Goal: Task Accomplishment & Management: Complete application form

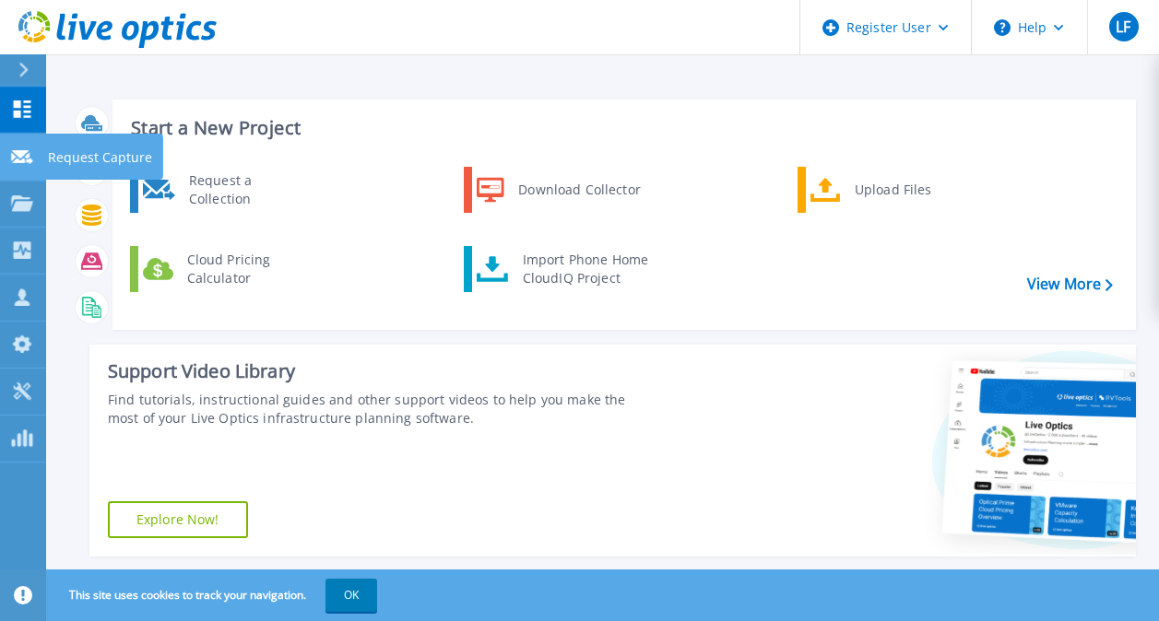
click at [26, 163] on icon at bounding box center [22, 157] width 22 height 14
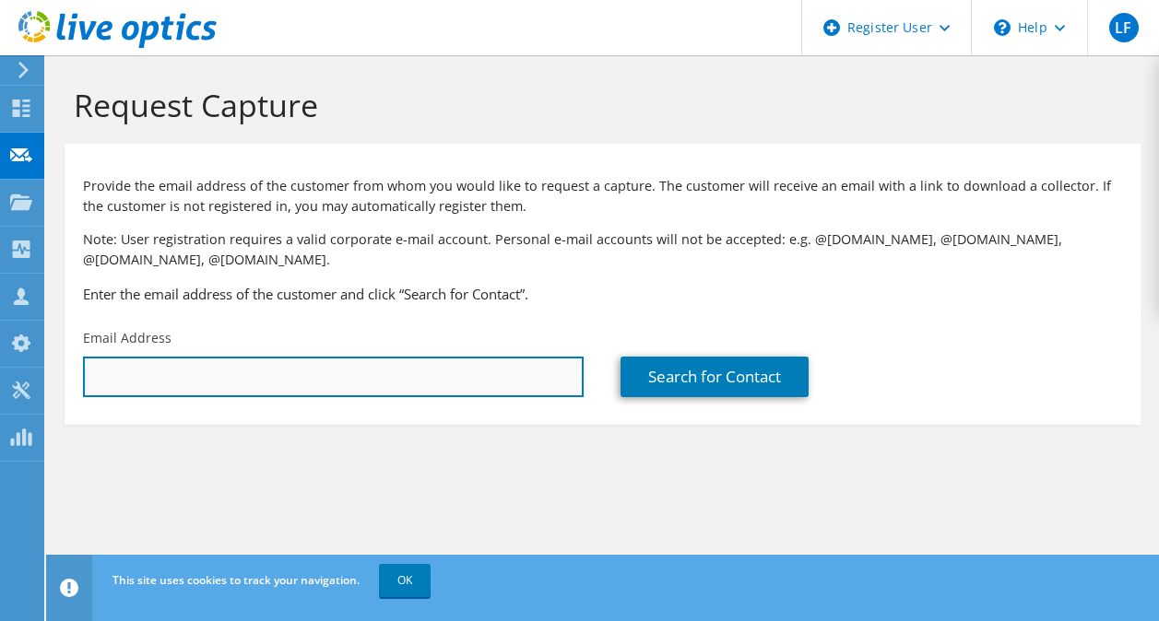
click at [154, 363] on input "text" at bounding box center [333, 377] width 501 height 41
paste input "[PERSON_NAME] <[EMAIL_ADDRESS][DOMAIN_NAME]>"
drag, startPoint x: 215, startPoint y: 377, endPoint x: 47, endPoint y: 367, distance: 168.1
click at [47, 367] on section "Request Capture Provide the email address of the customer from whom you would l…" at bounding box center [602, 286] width 1113 height 462
click at [305, 376] on input "[EMAIL_ADDRESS][DOMAIN_NAME]>" at bounding box center [333, 377] width 501 height 41
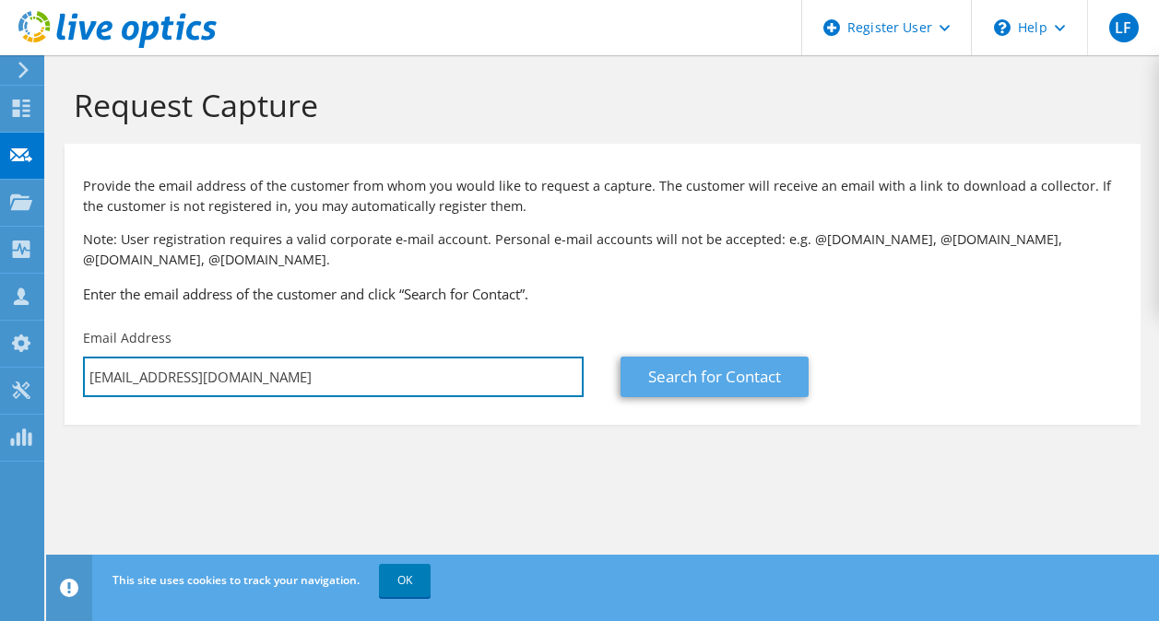
type input "[EMAIL_ADDRESS][DOMAIN_NAME]"
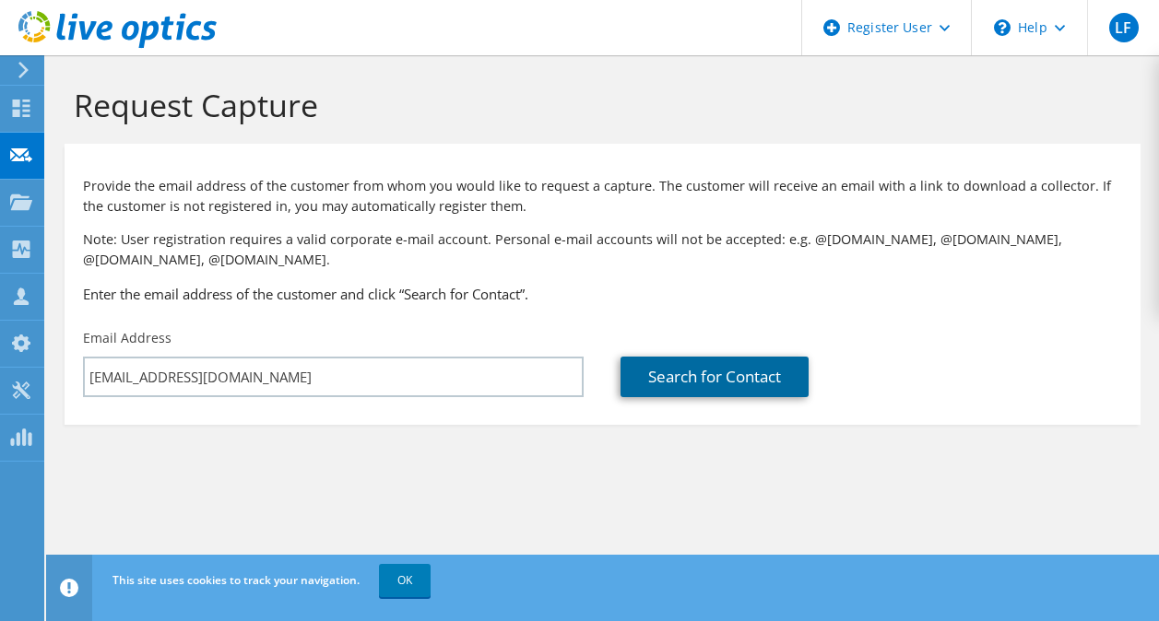
click at [699, 373] on link "Search for Contact" at bounding box center [714, 377] width 188 height 41
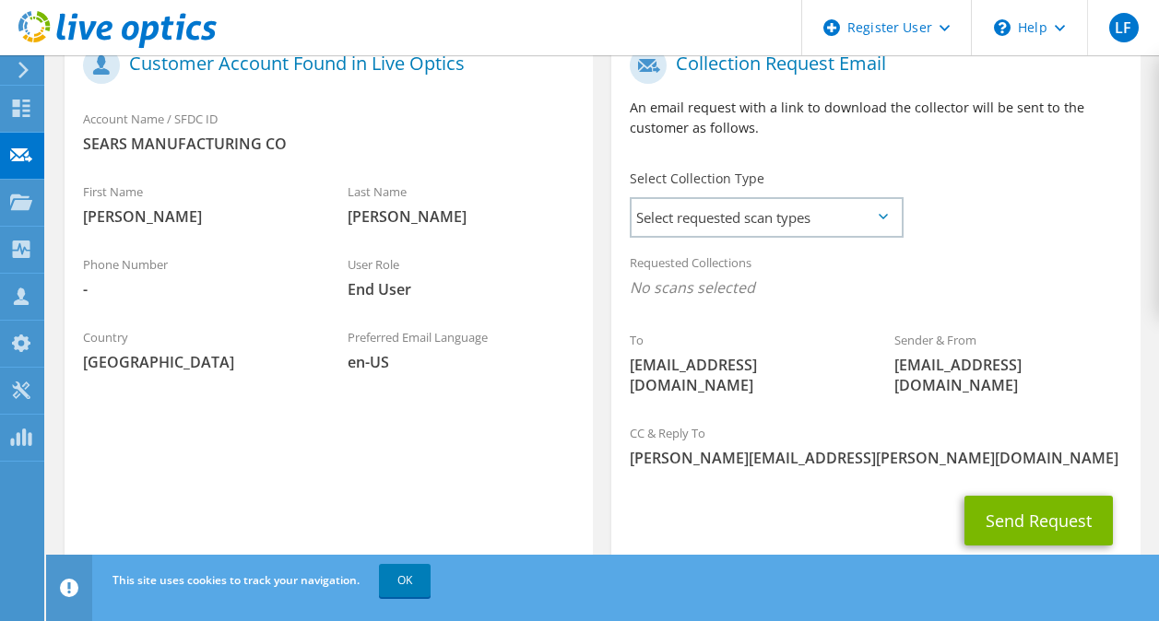
scroll to position [385, 0]
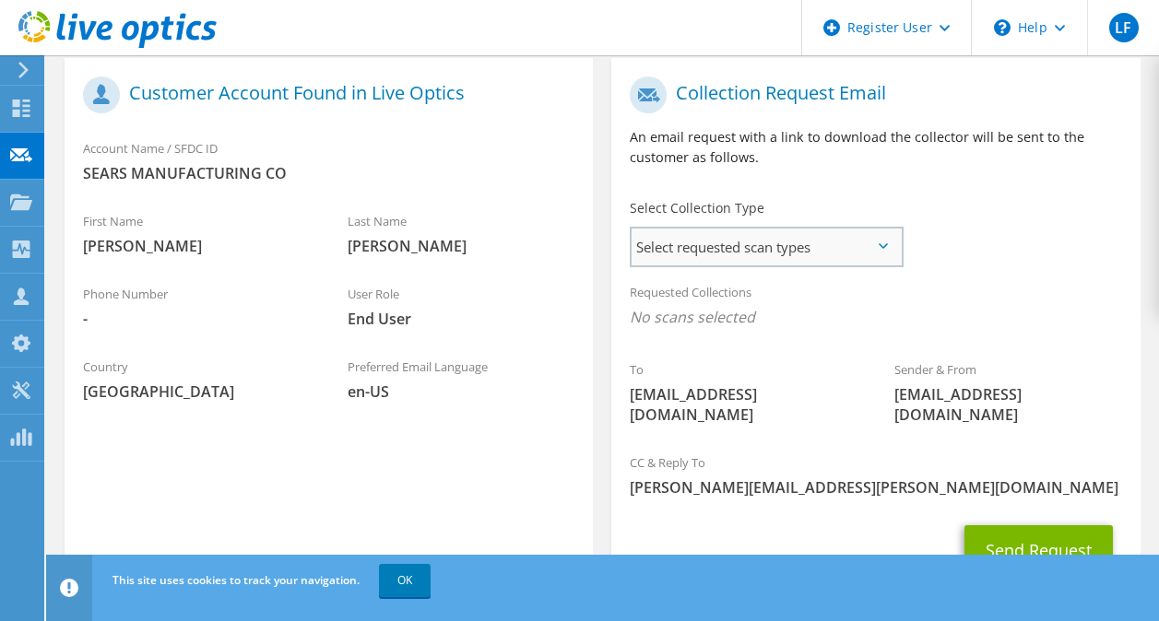
click at [760, 235] on span "Select requested scan types" at bounding box center [765, 247] width 269 height 37
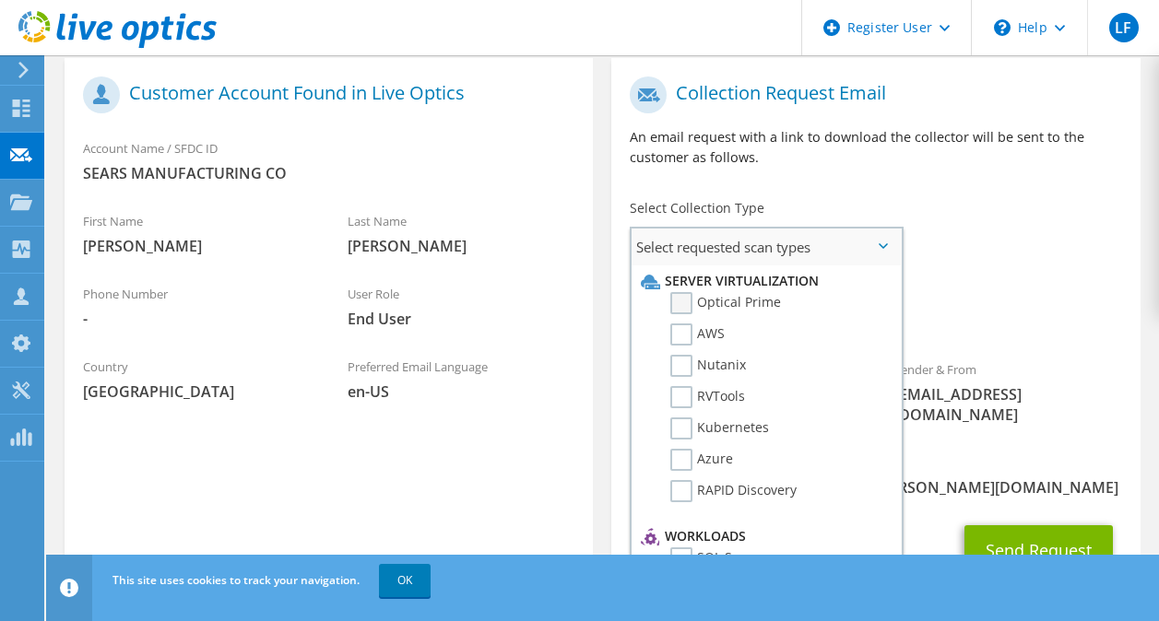
click at [690, 299] on label "Optical Prime" at bounding box center [725, 303] width 111 height 22
click at [0, 0] on input "Optical Prime" at bounding box center [0, 0] width 0 height 0
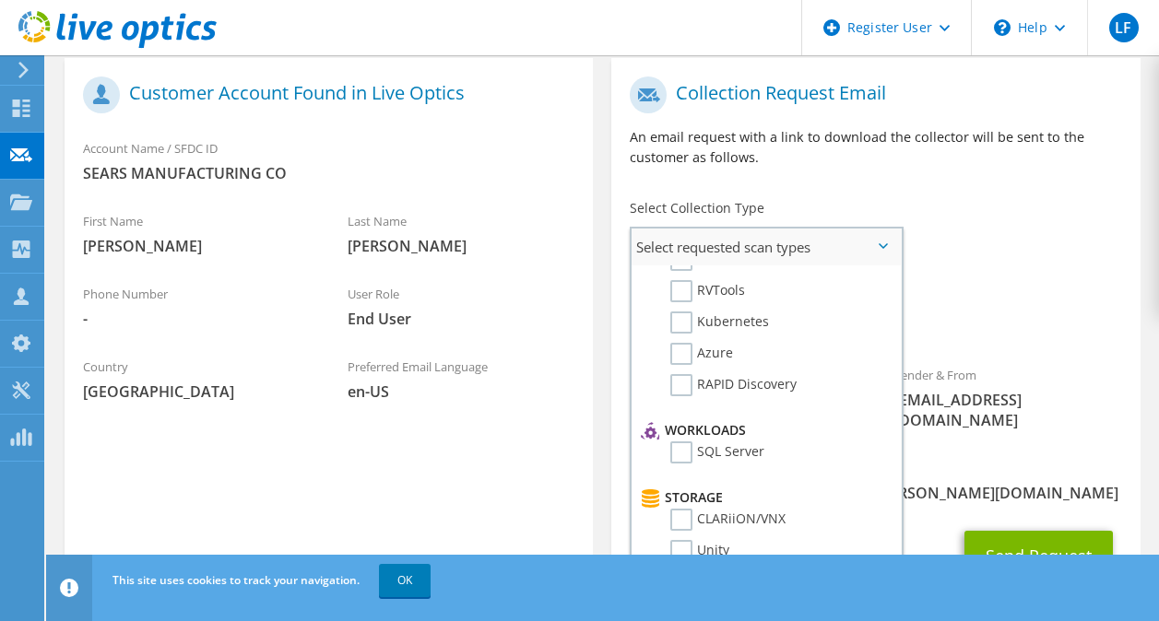
scroll to position [134, 0]
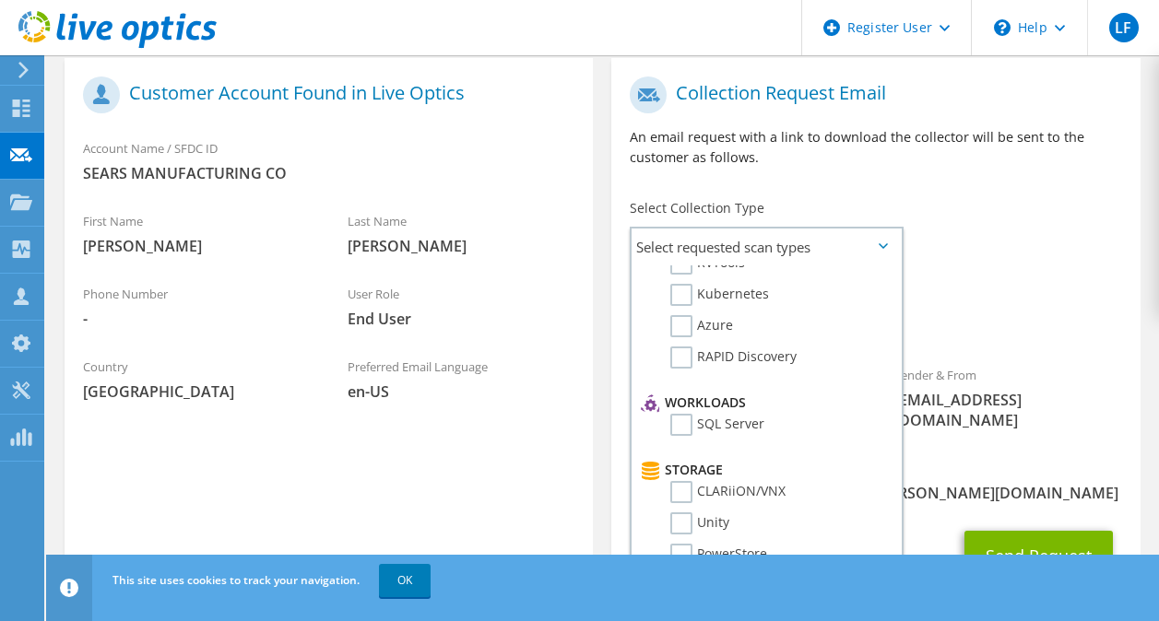
click at [991, 297] on div "Requested Collections No scans selected Optical Prime" at bounding box center [875, 310] width 528 height 74
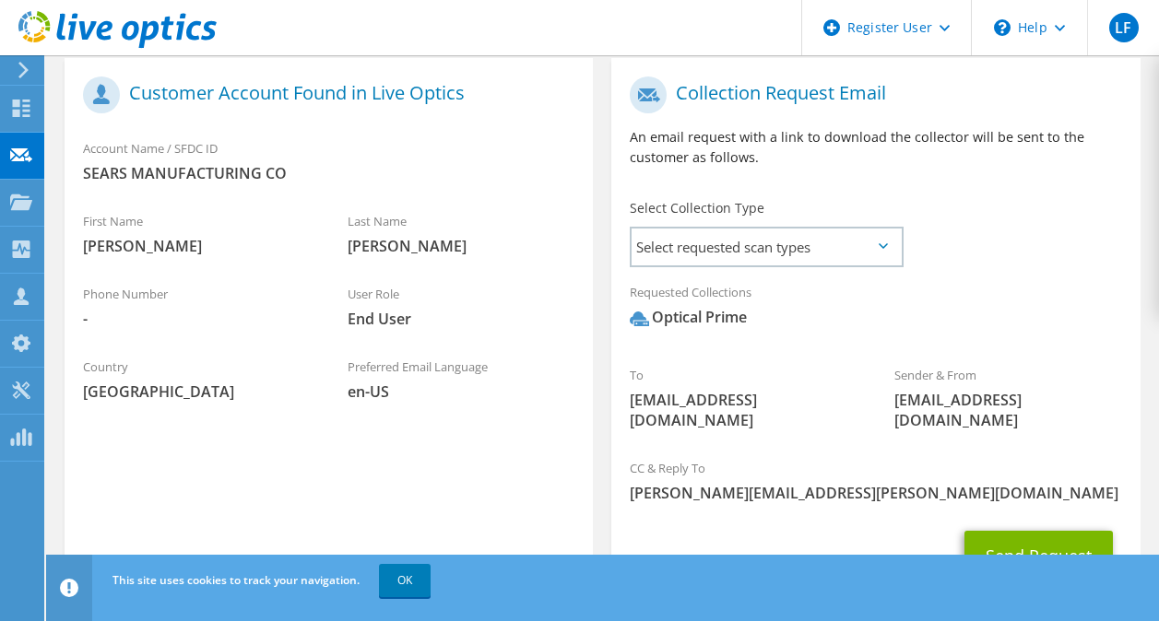
scroll to position [475, 0]
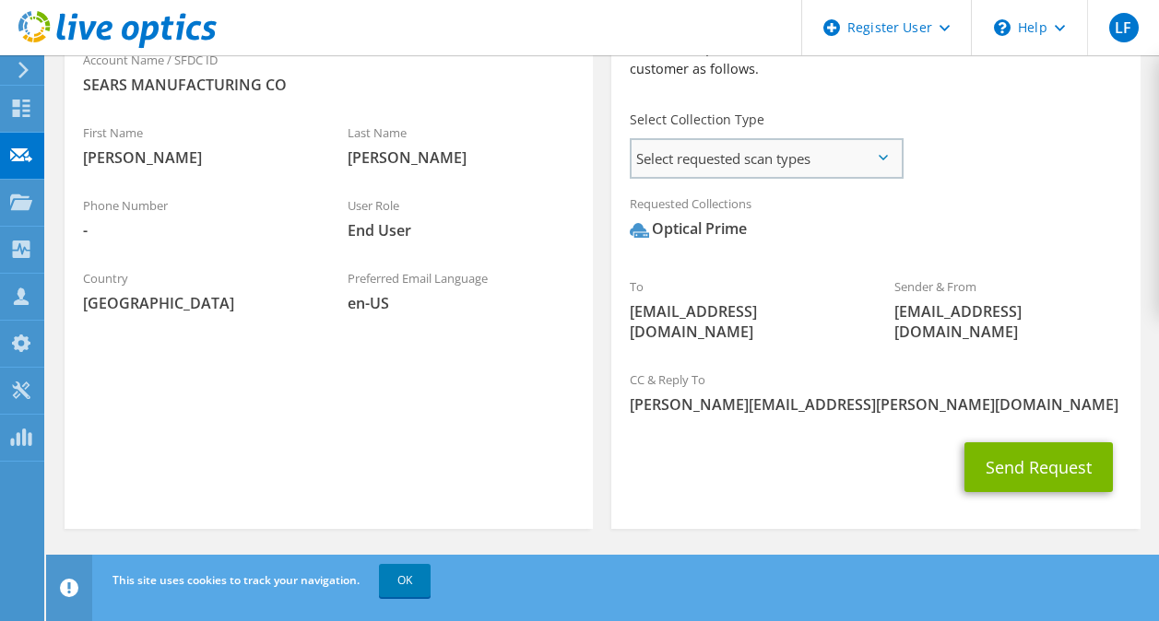
click at [873, 157] on span "Select requested scan types" at bounding box center [765, 158] width 269 height 37
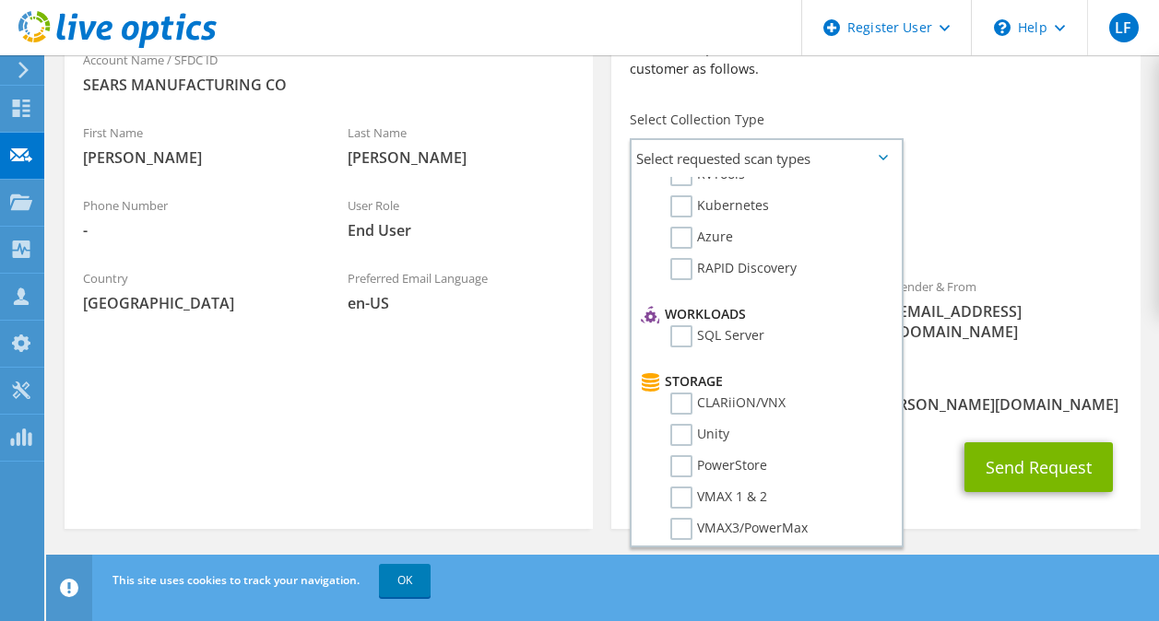
click at [1006, 168] on div "To kchristensen@searsseating.com Sender & From liveoptics@liveoptics.com" at bounding box center [875, 170] width 528 height 382
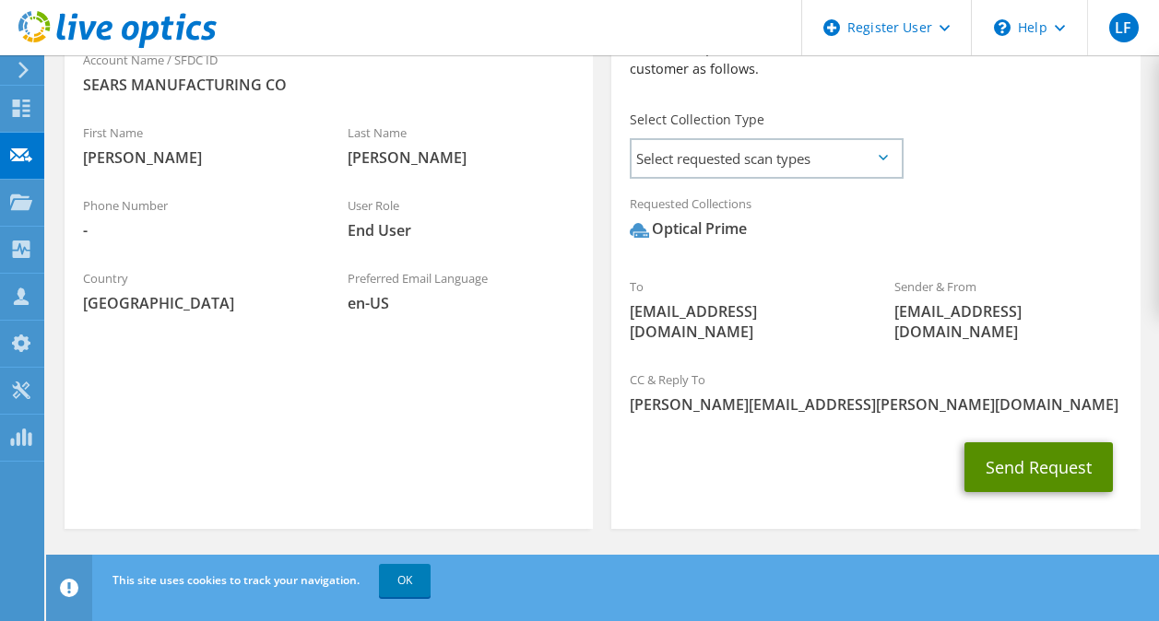
click at [1009, 466] on button "Send Request" at bounding box center [1038, 468] width 148 height 50
